Goal: Transaction & Acquisition: Purchase product/service

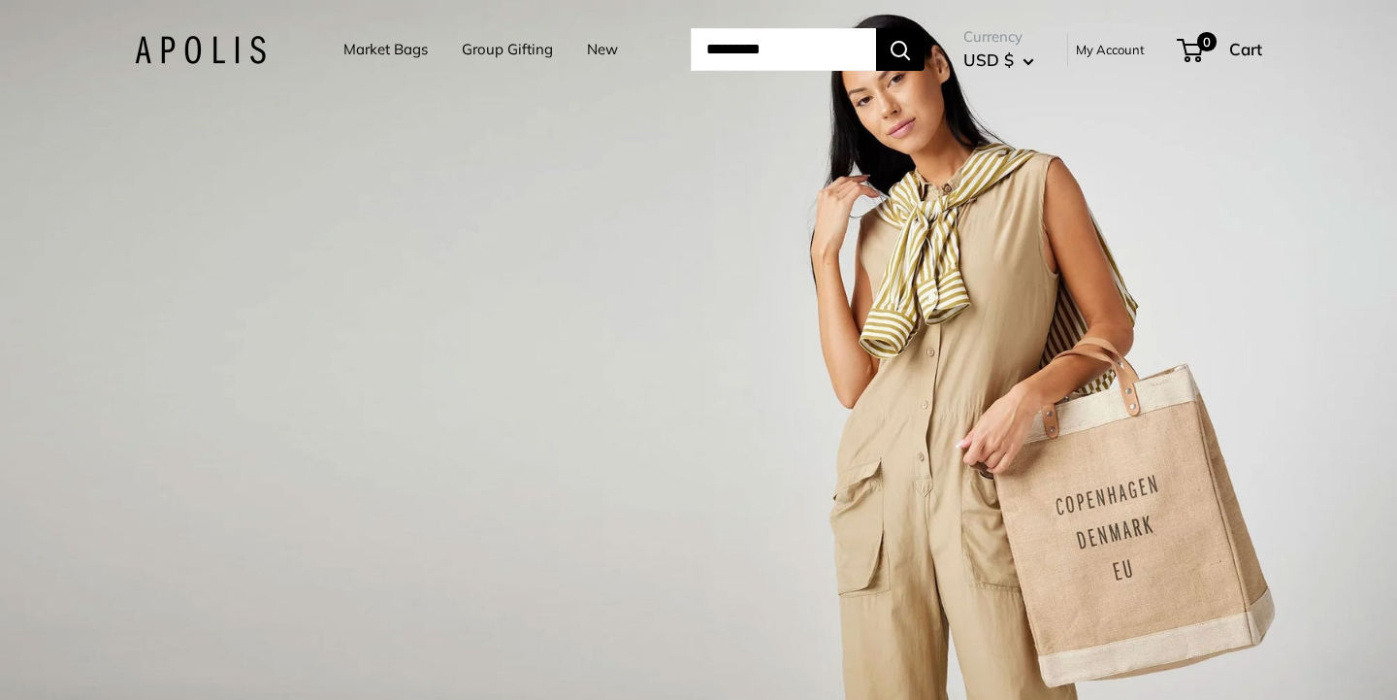
click at [404, 48] on ul "Market Bags Group Gifting New" at bounding box center [497, 49] width 309 height 60
click at [394, 58] on link "Market Bags" at bounding box center [385, 49] width 84 height 27
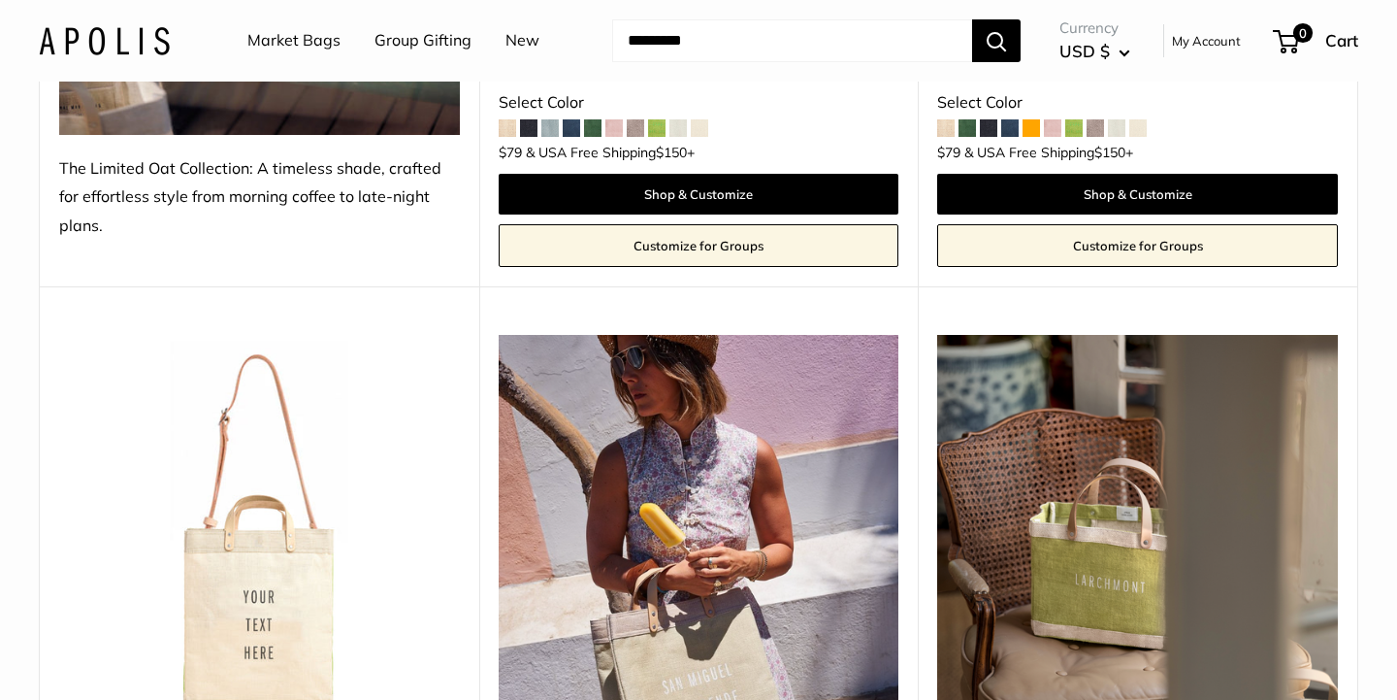
scroll to position [9782, 0]
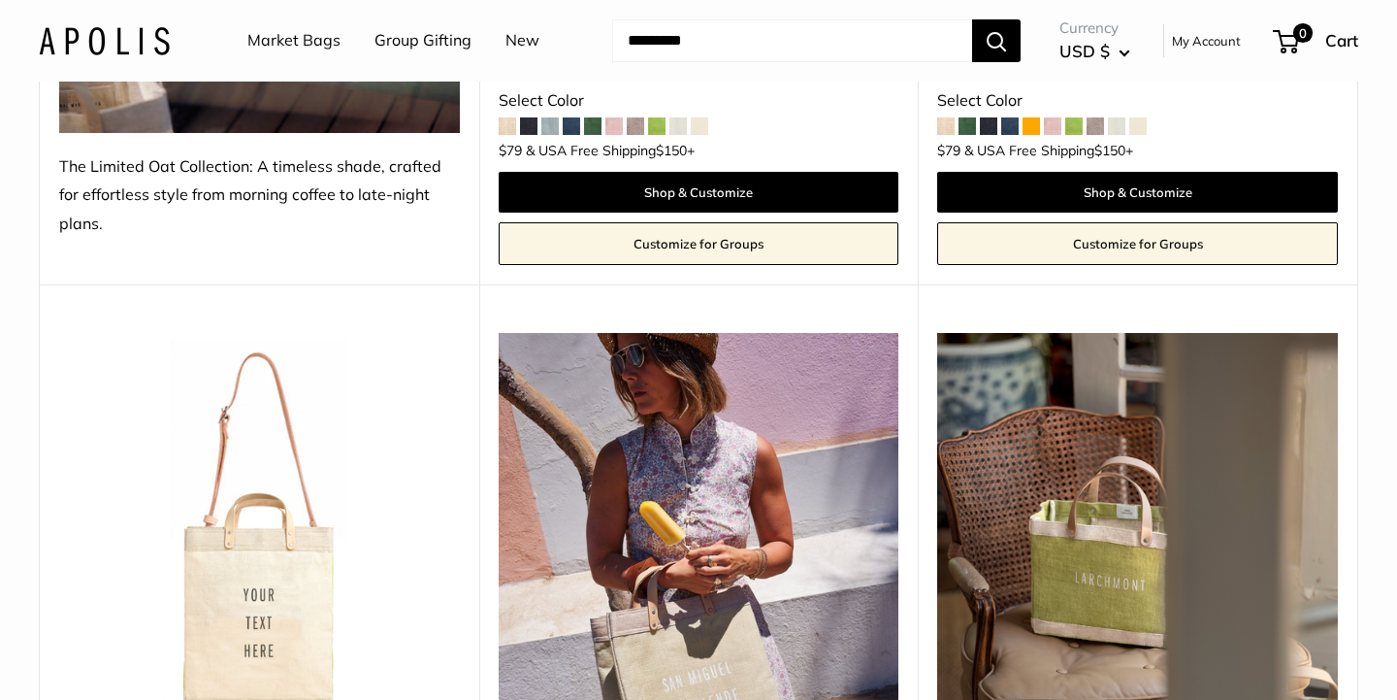
click at [706, 39] on input "Search..." at bounding box center [792, 40] width 360 height 43
type input "*"
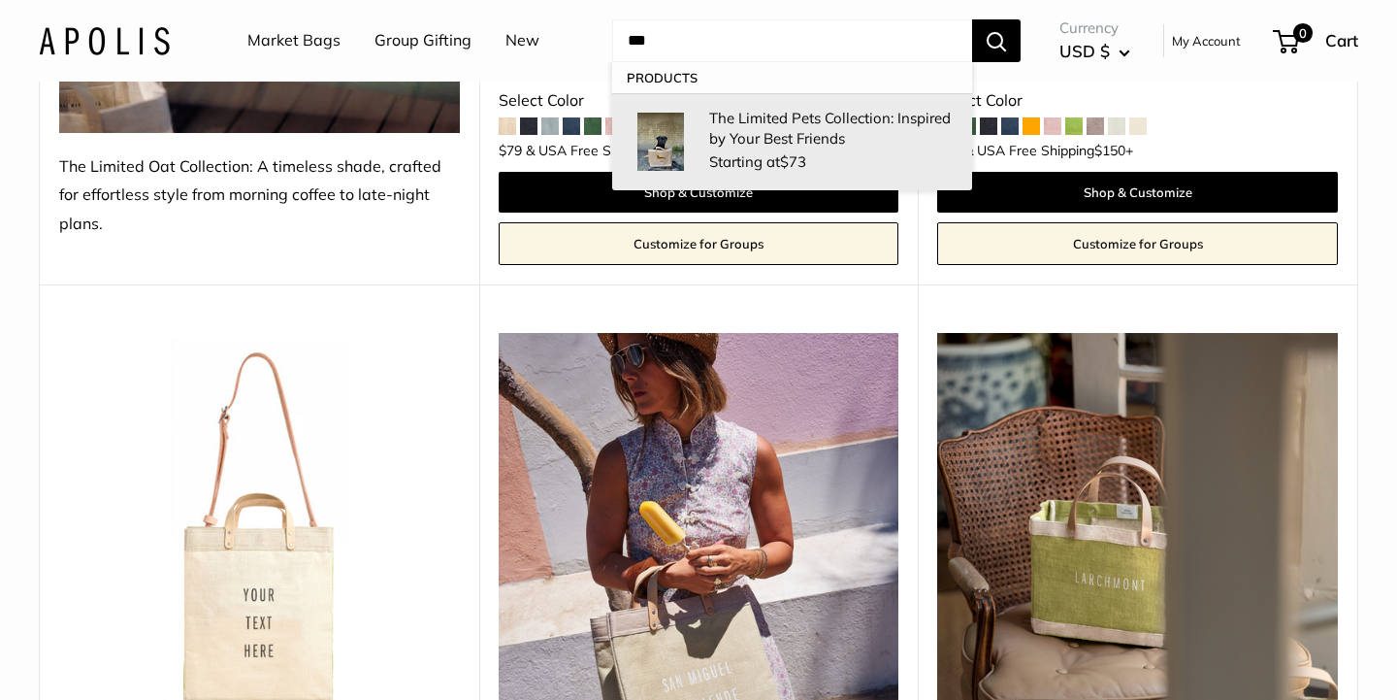
type input "***"
click at [709, 141] on p "The Limited Pets Collection: Inspired by Your Best Friends" at bounding box center [831, 128] width 244 height 41
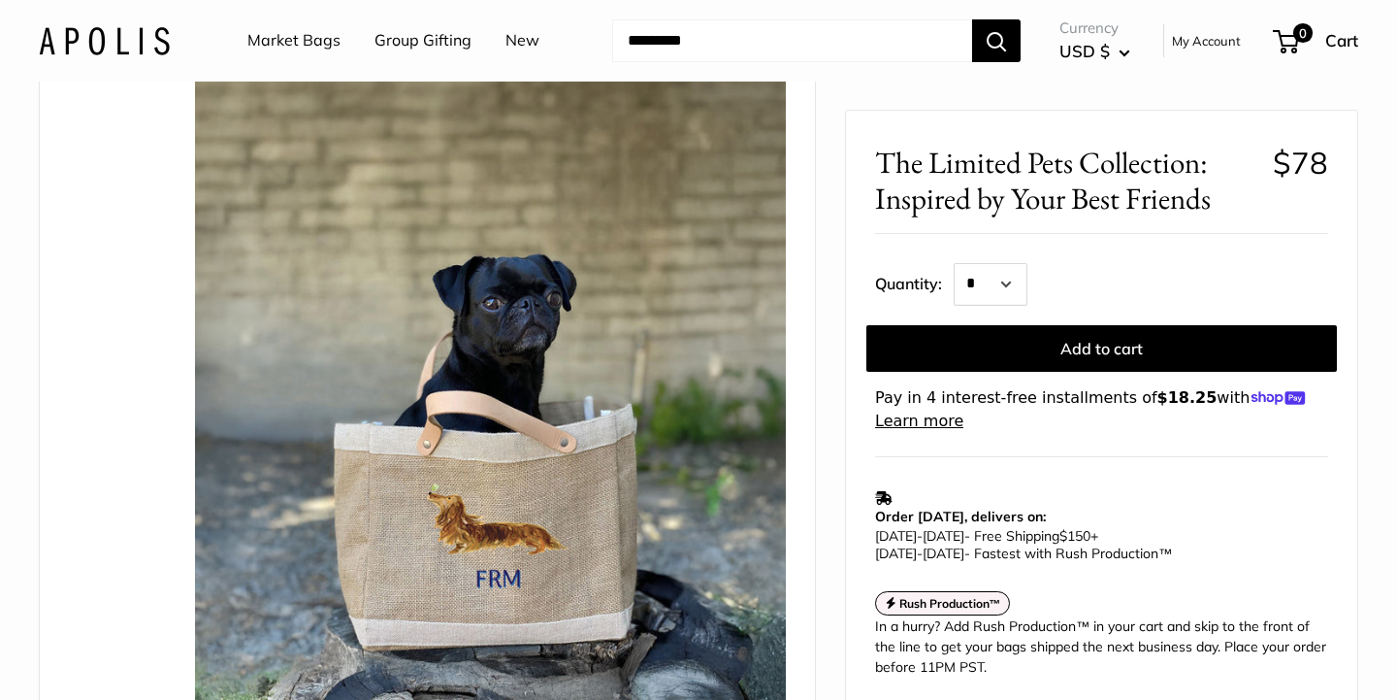
scroll to position [93, 0]
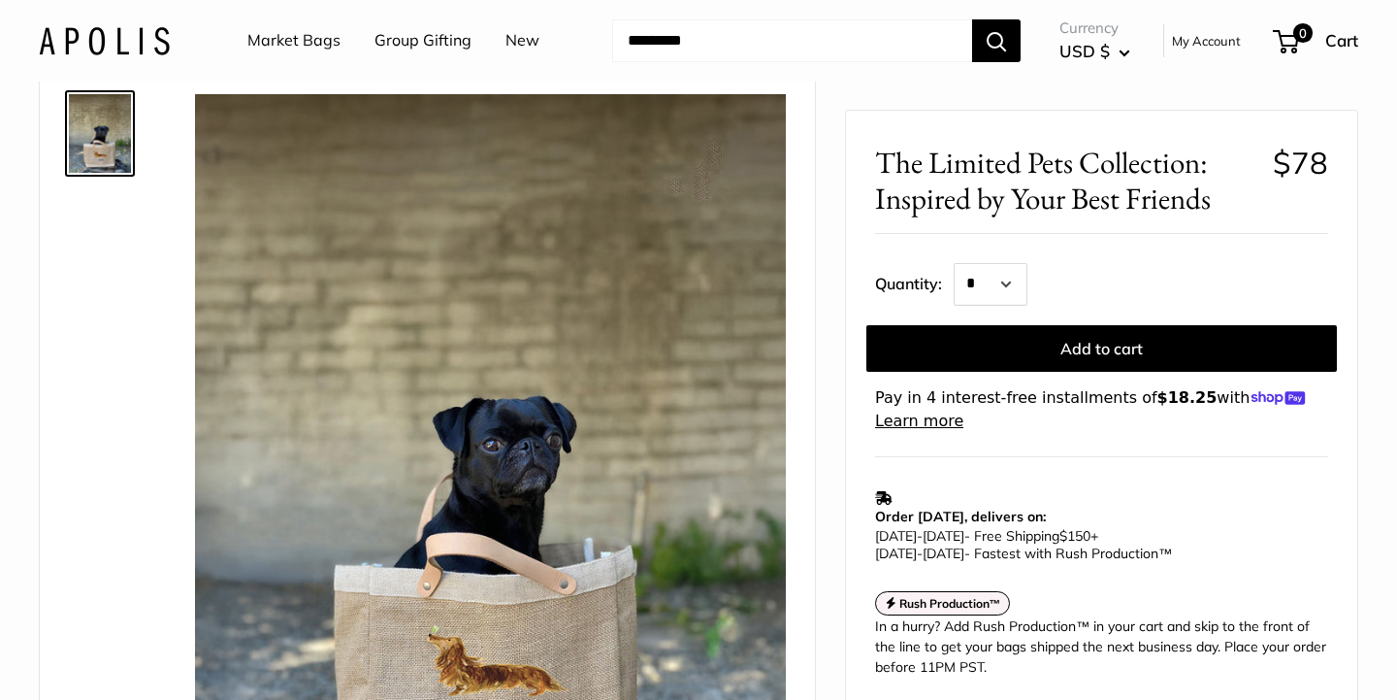
click at [1114, 174] on span "The Limited Pets Collection: Inspired by Your Best Friends" at bounding box center [1066, 181] width 383 height 72
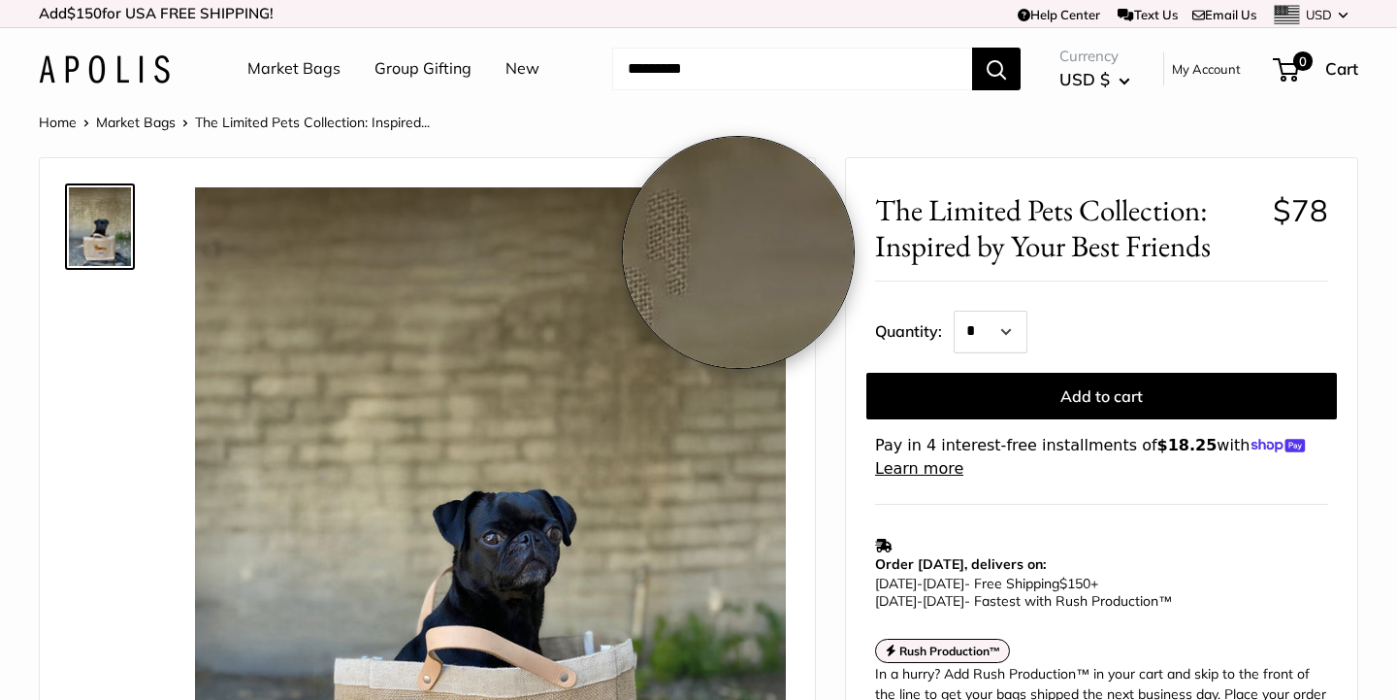
scroll to position [0, 0]
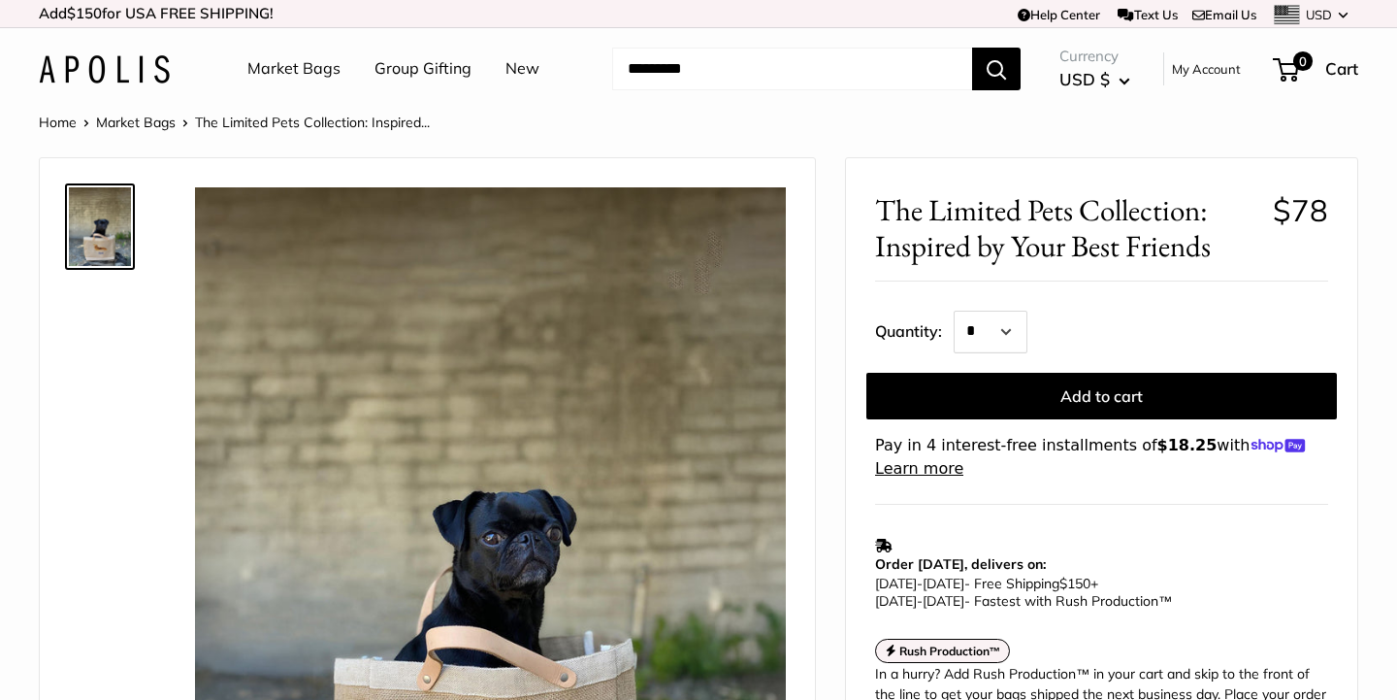
click at [946, 213] on span "The Limited Pets Collection: Inspired by Your Best Friends" at bounding box center [1066, 228] width 383 height 72
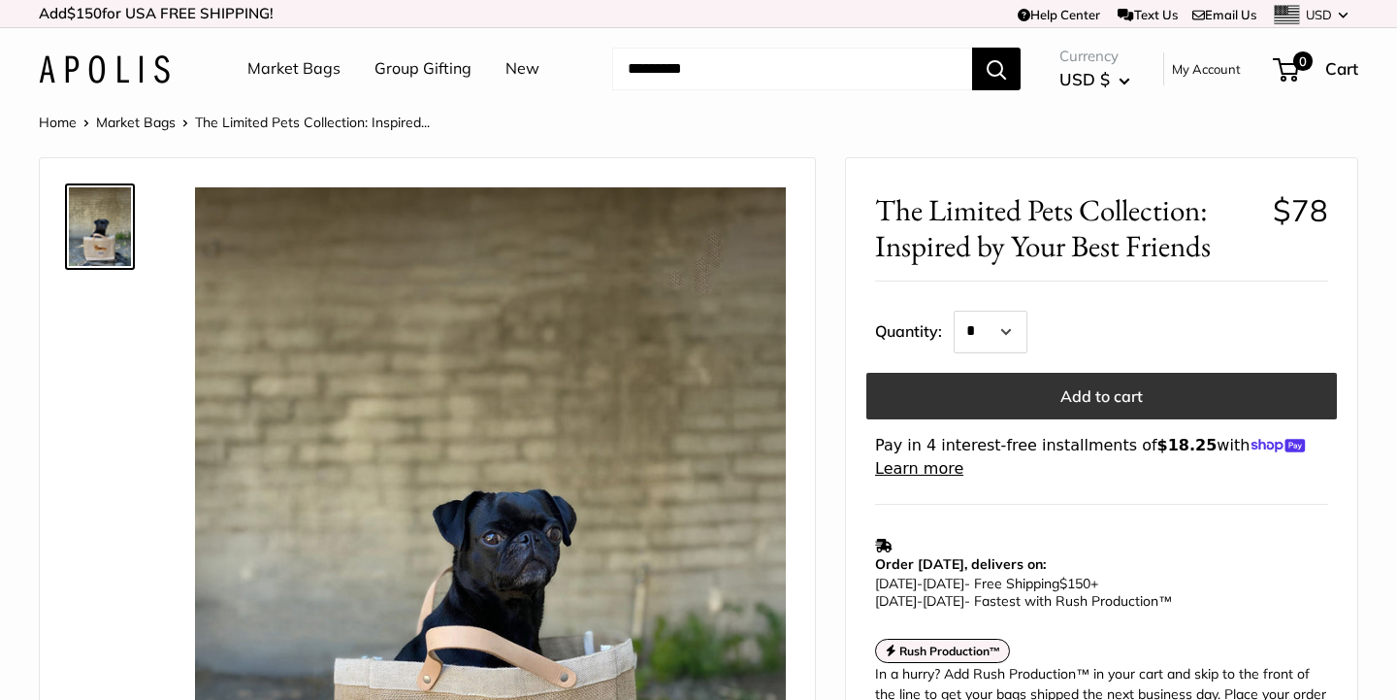
click at [1141, 388] on button "Add to cart" at bounding box center [1101, 396] width 471 height 47
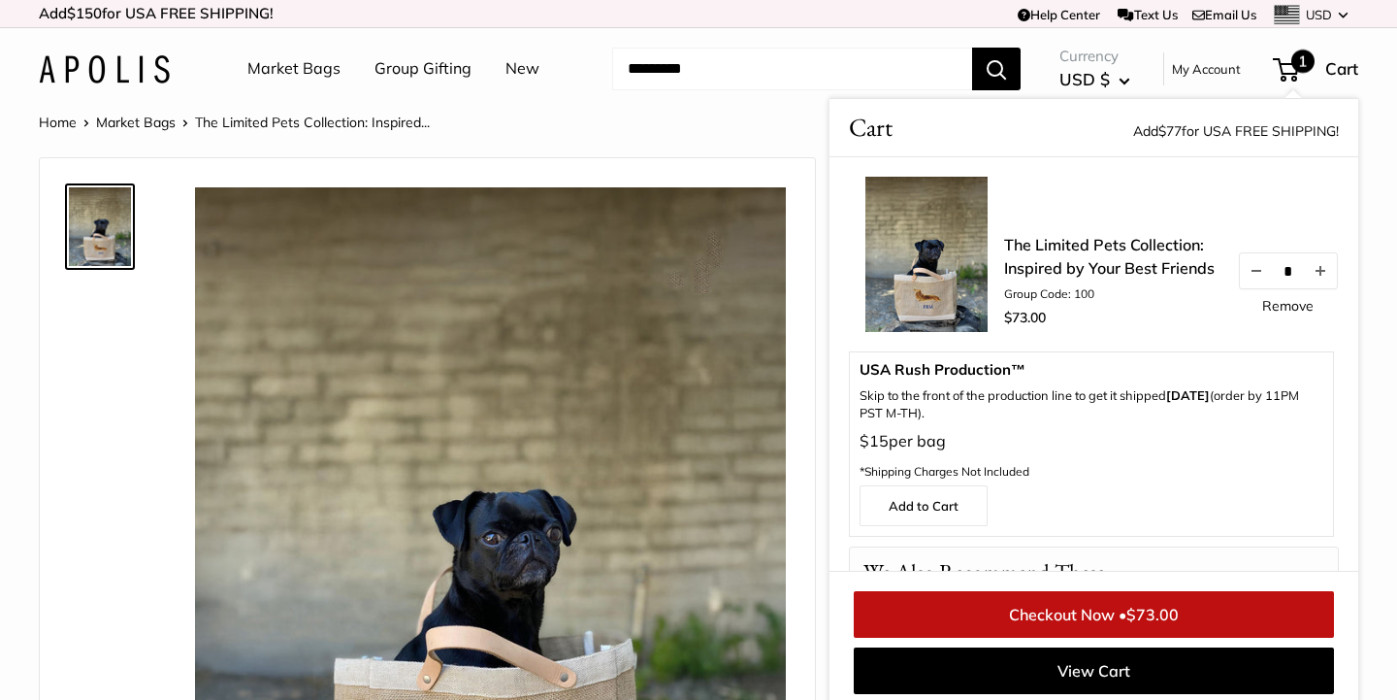
click at [1300, 300] on link "Remove" at bounding box center [1287, 306] width 51 height 14
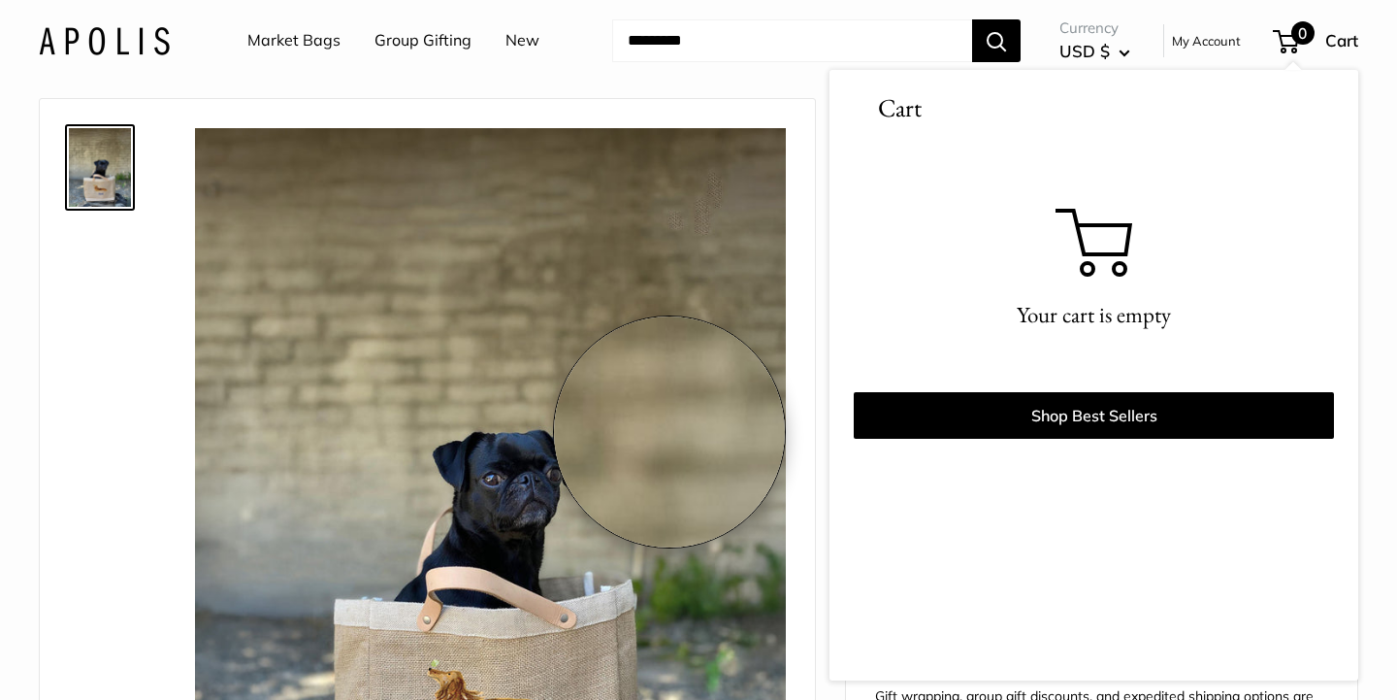
click at [669, 491] on img at bounding box center [490, 501] width 591 height 747
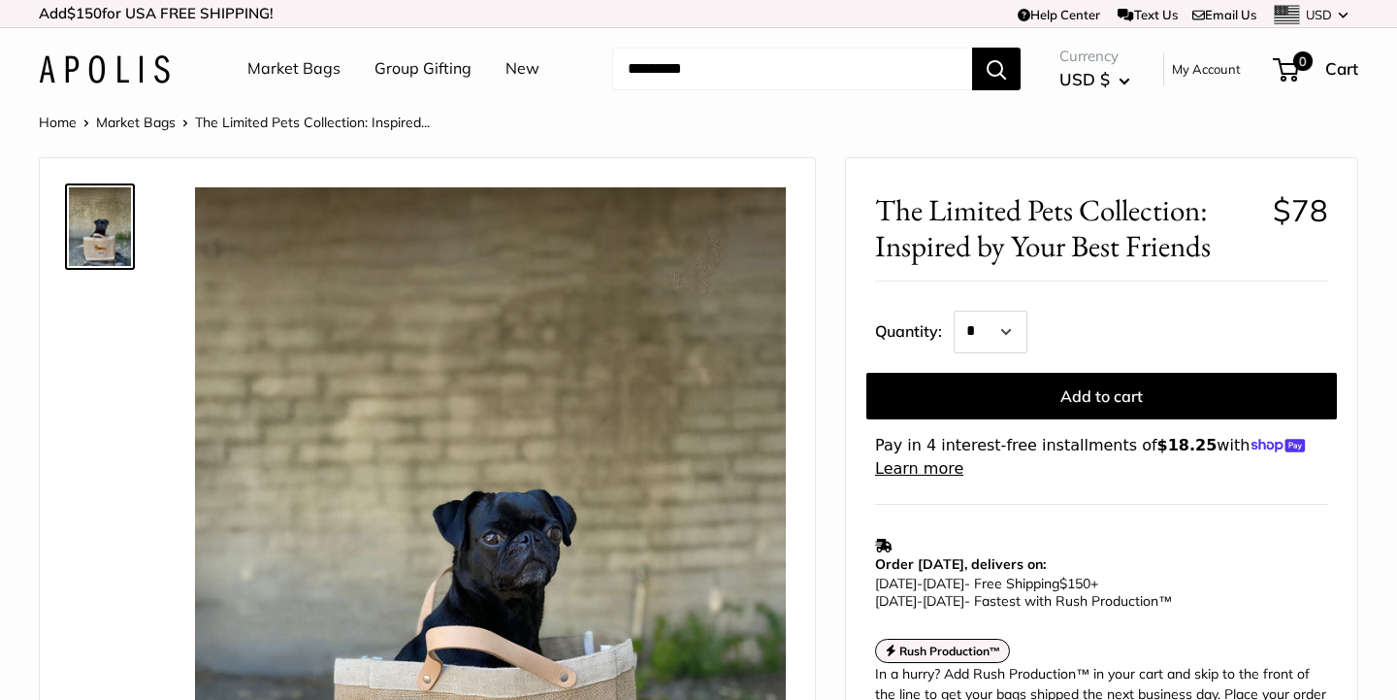
click at [163, 118] on link "Market Bags" at bounding box center [136, 122] width 80 height 17
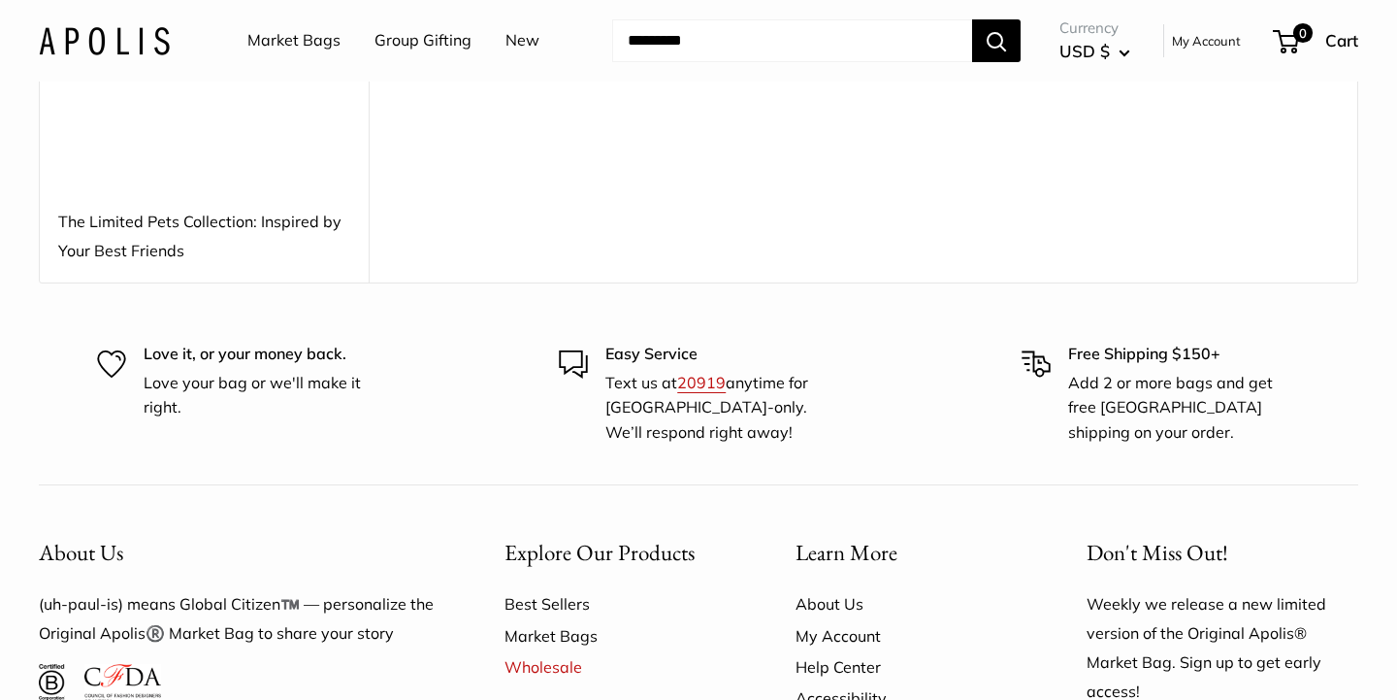
scroll to position [11937, 0]
